Goal: Information Seeking & Learning: Find specific fact

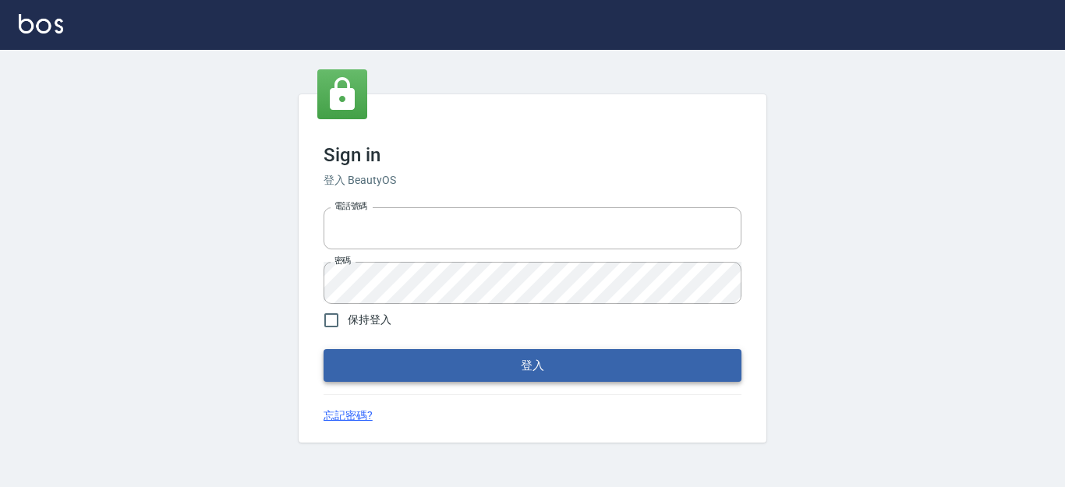
type input "0931911003"
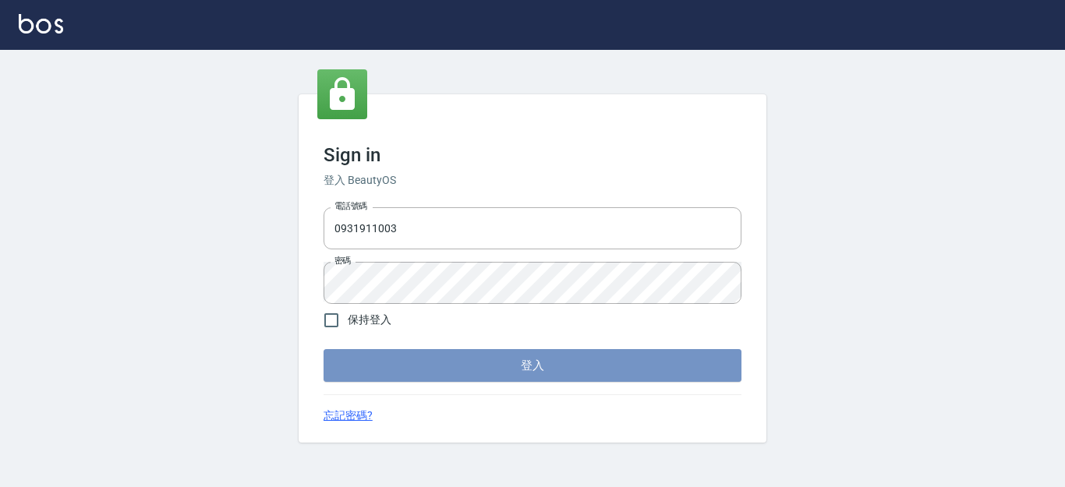
drag, startPoint x: 417, startPoint y: 362, endPoint x: 445, endPoint y: 344, distance: 32.7
click at [425, 352] on button "登入" at bounding box center [533, 365] width 418 height 33
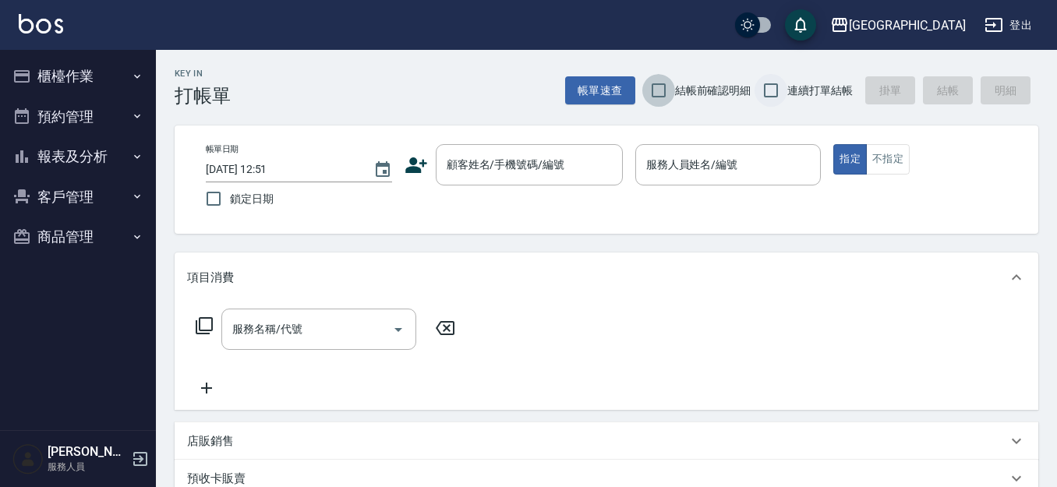
drag, startPoint x: 651, startPoint y: 93, endPoint x: 779, endPoint y: 101, distance: 128.1
click at [653, 93] on input "結帳前確認明細" at bounding box center [659, 90] width 33 height 33
checkbox input "true"
click at [763, 89] on input "連續打單結帳" at bounding box center [771, 90] width 33 height 33
checkbox input "true"
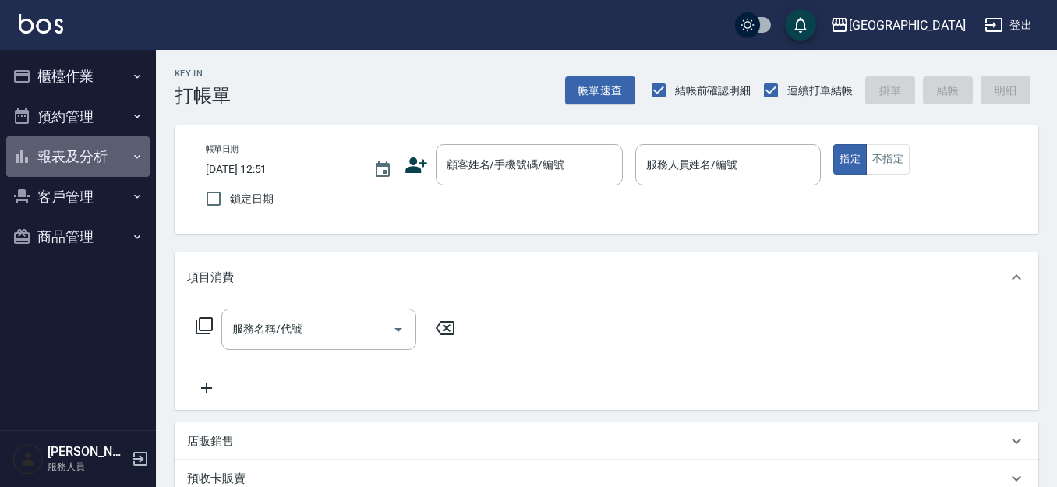
click at [85, 158] on button "報表及分析" at bounding box center [77, 156] width 143 height 41
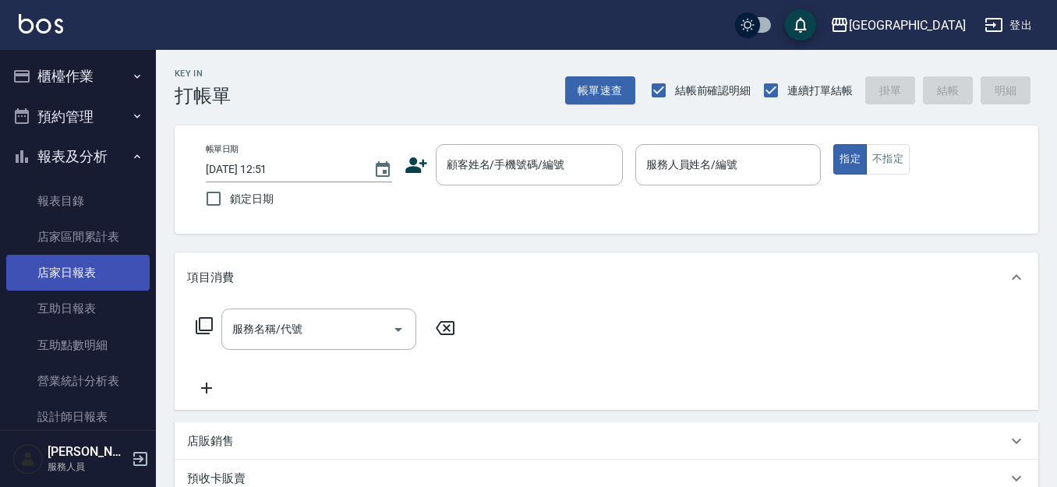
drag, startPoint x: 65, startPoint y: 312, endPoint x: 77, endPoint y: 285, distance: 30.0
click at [66, 310] on link "互助日報表" at bounding box center [77, 309] width 143 height 36
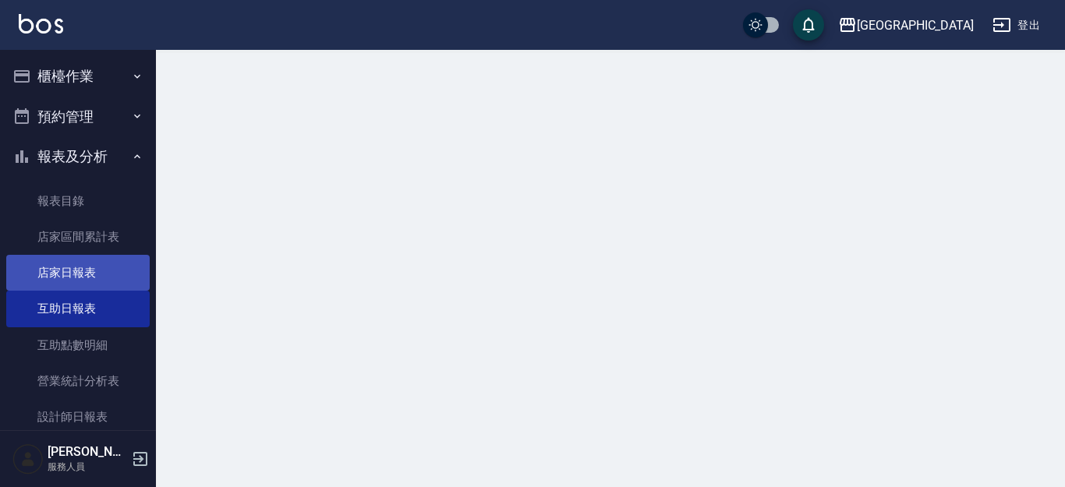
click at [84, 274] on link "店家日報表" at bounding box center [77, 273] width 143 height 36
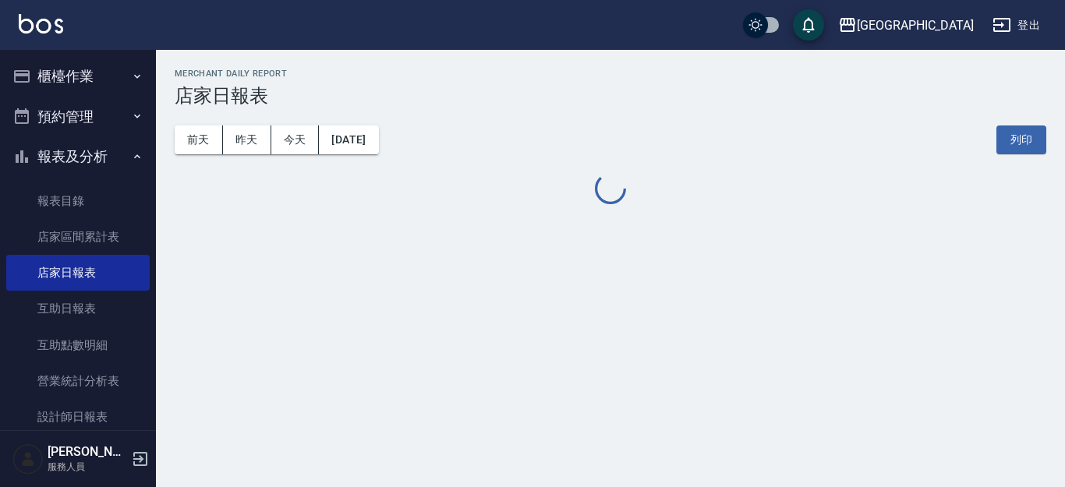
click at [51, 155] on button "報表及分析" at bounding box center [77, 156] width 143 height 41
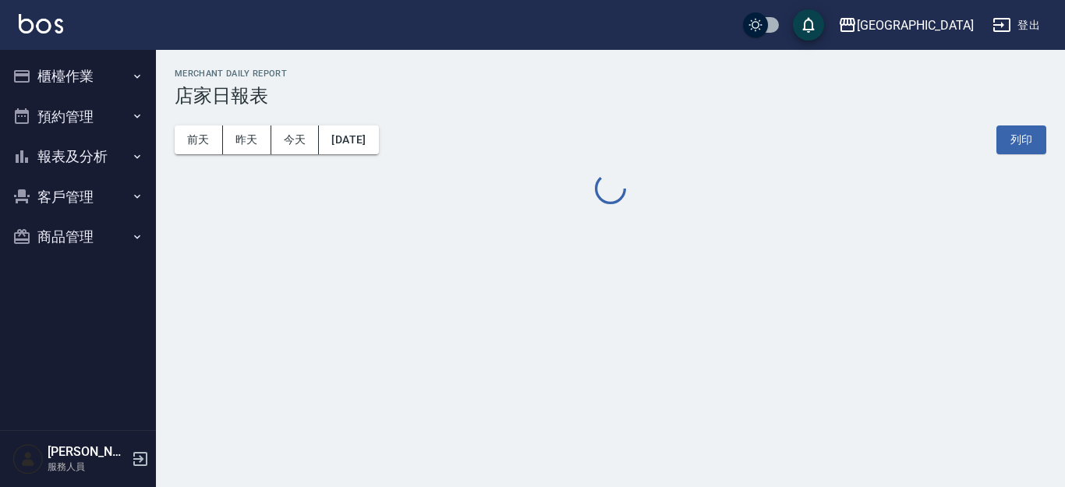
click at [70, 196] on button "客戶管理" at bounding box center [77, 197] width 143 height 41
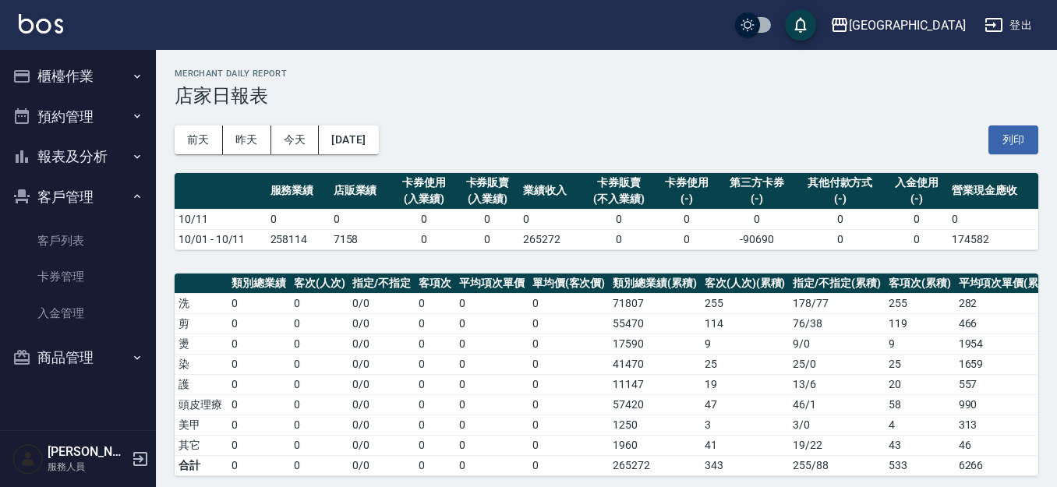
click at [46, 230] on link "客戶列表" at bounding box center [77, 241] width 143 height 36
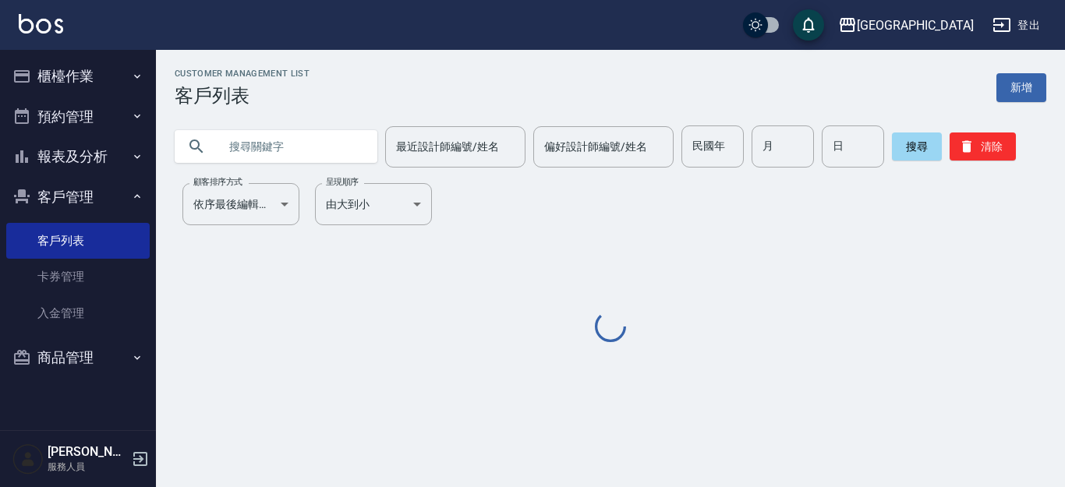
drag, startPoint x: 328, startPoint y: 154, endPoint x: 271, endPoint y: 157, distance: 57.0
click at [327, 154] on input "text" at bounding box center [291, 147] width 147 height 42
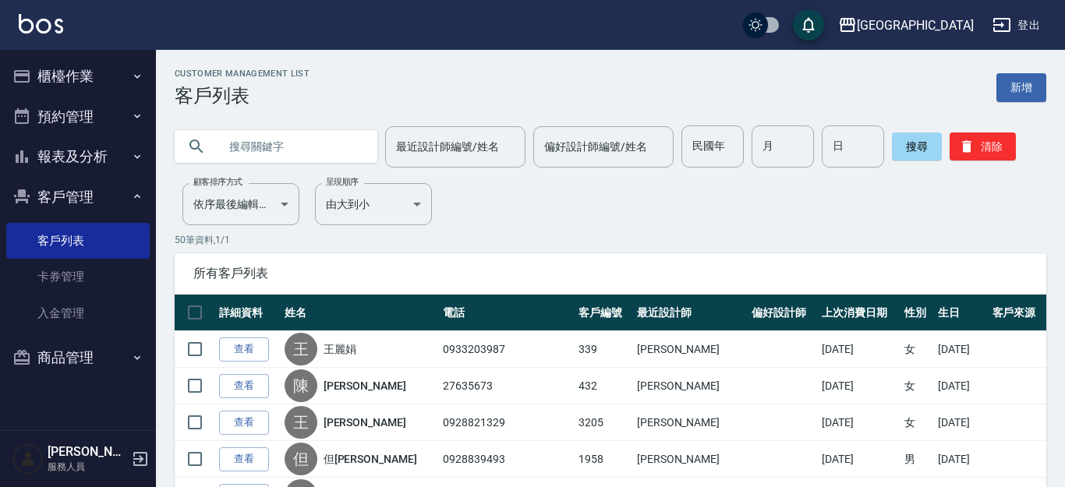
click at [271, 157] on input "text" at bounding box center [291, 147] width 147 height 42
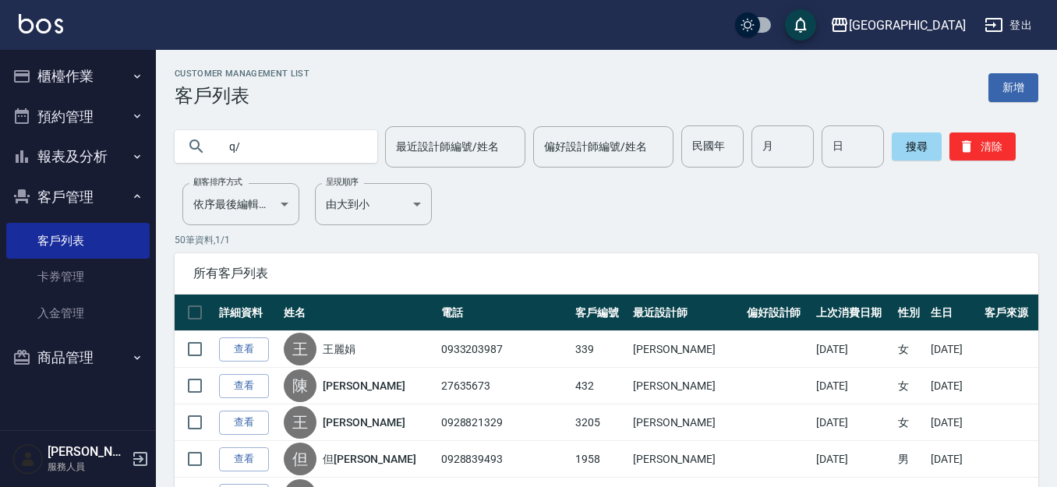
type input "q"
type input "[PERSON_NAME]"
